Goal: Transaction & Acquisition: Purchase product/service

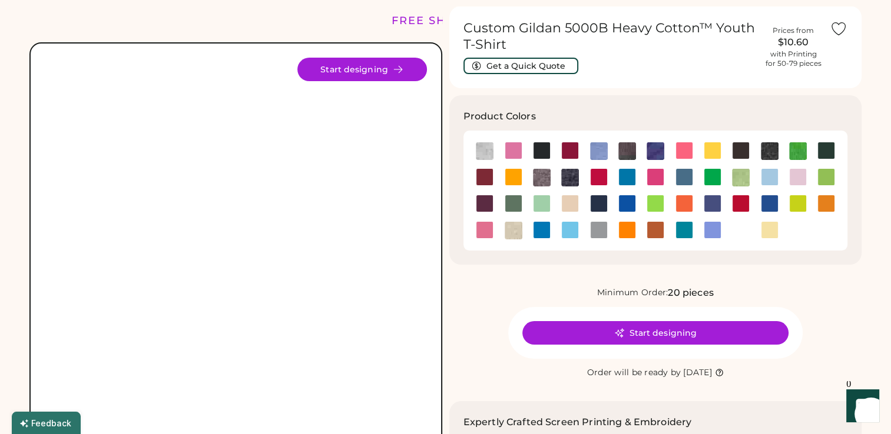
scroll to position [59, 0]
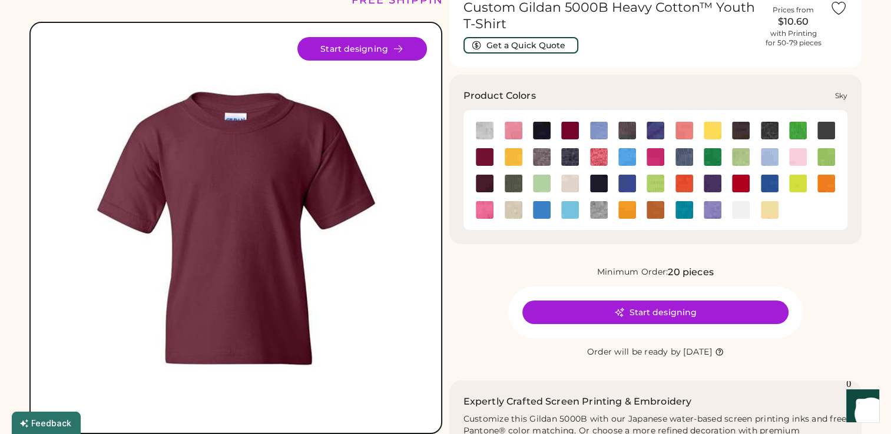
click at [570, 205] on img at bounding box center [570, 210] width 18 height 18
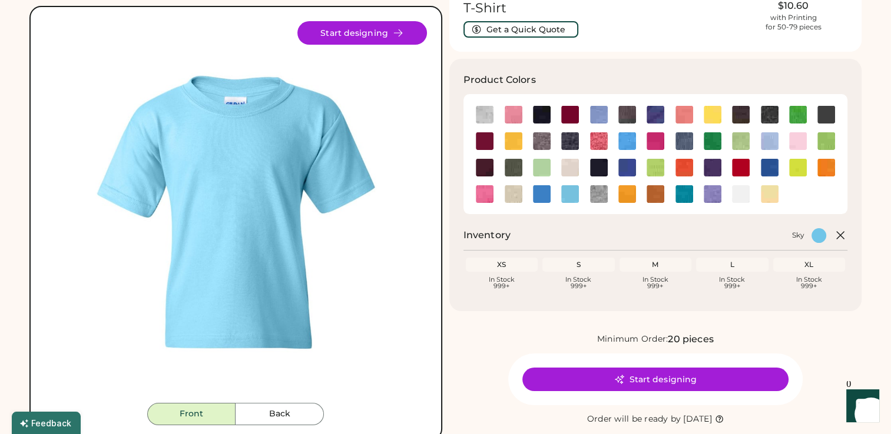
scroll to position [59, 0]
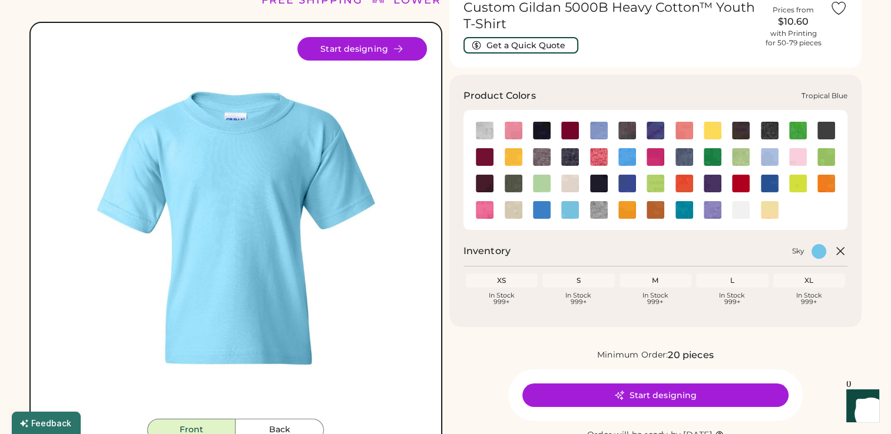
click at [686, 207] on img at bounding box center [684, 210] width 18 height 18
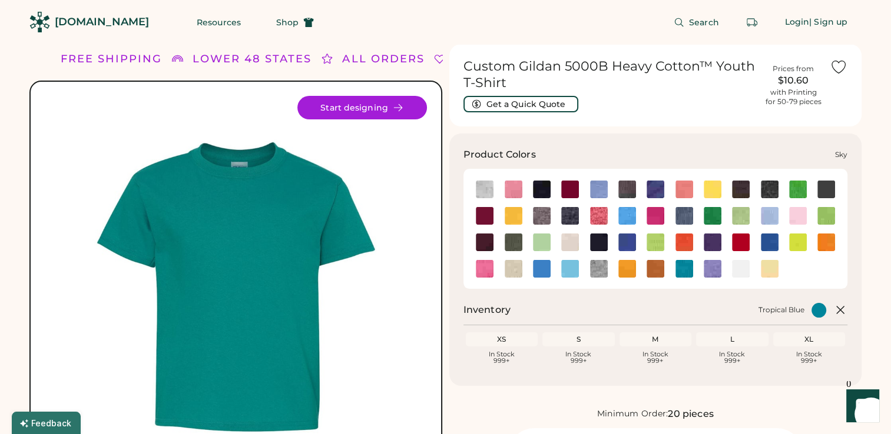
click at [565, 274] on img at bounding box center [570, 269] width 18 height 18
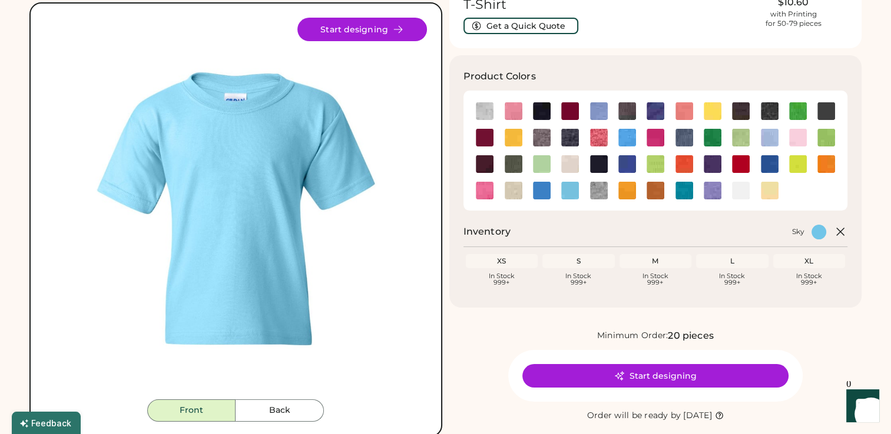
scroll to position [59, 0]
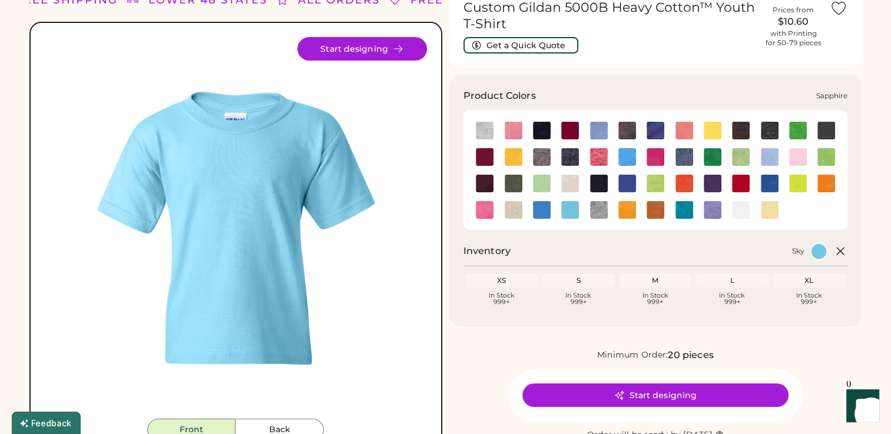
click at [544, 207] on img at bounding box center [542, 210] width 18 height 18
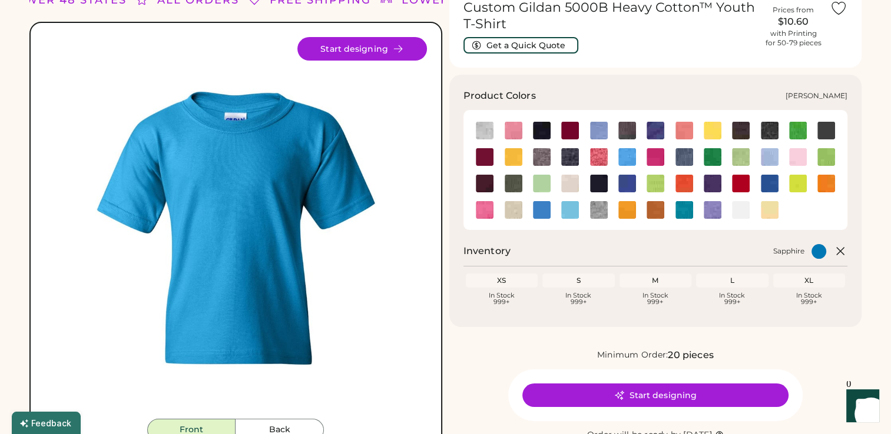
click at [622, 164] on img at bounding box center [627, 157] width 18 height 18
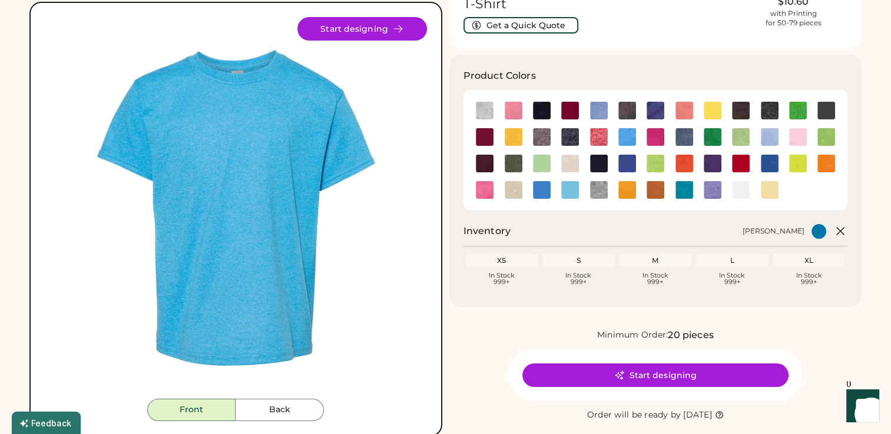
scroll to position [59, 0]
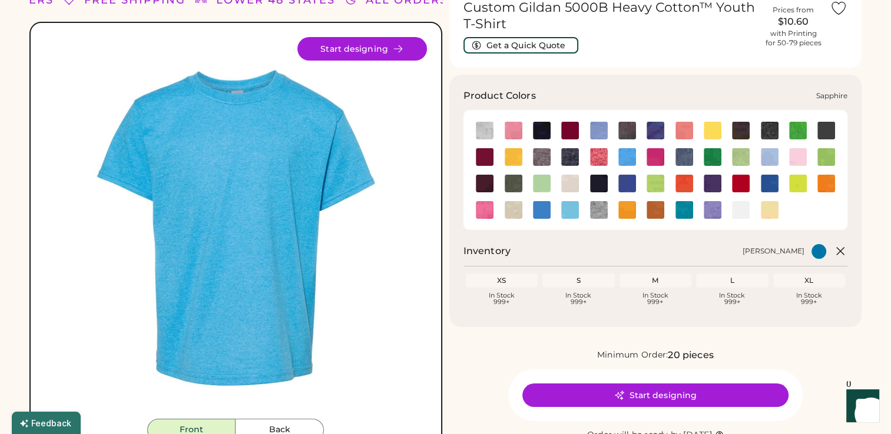
click at [546, 207] on img at bounding box center [542, 210] width 18 height 18
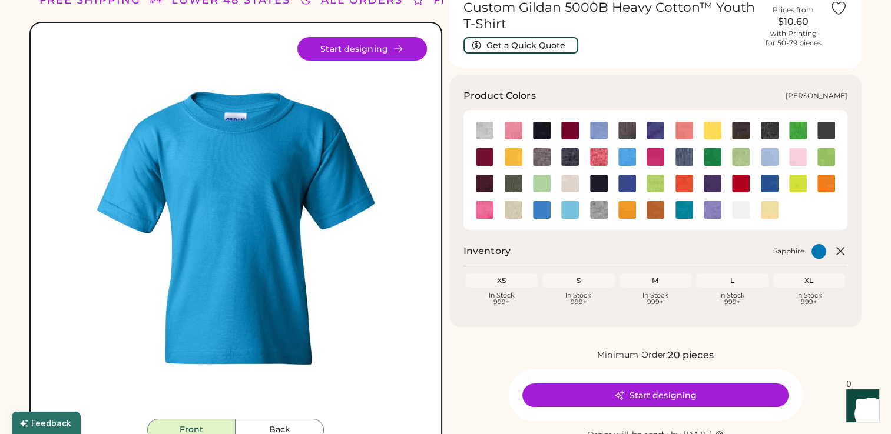
click at [629, 155] on img at bounding box center [627, 157] width 18 height 18
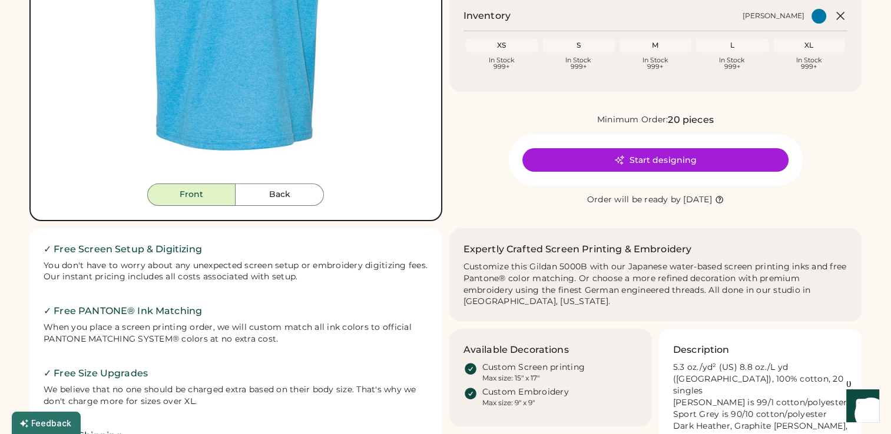
scroll to position [59, 0]
